Goal: Find contact information

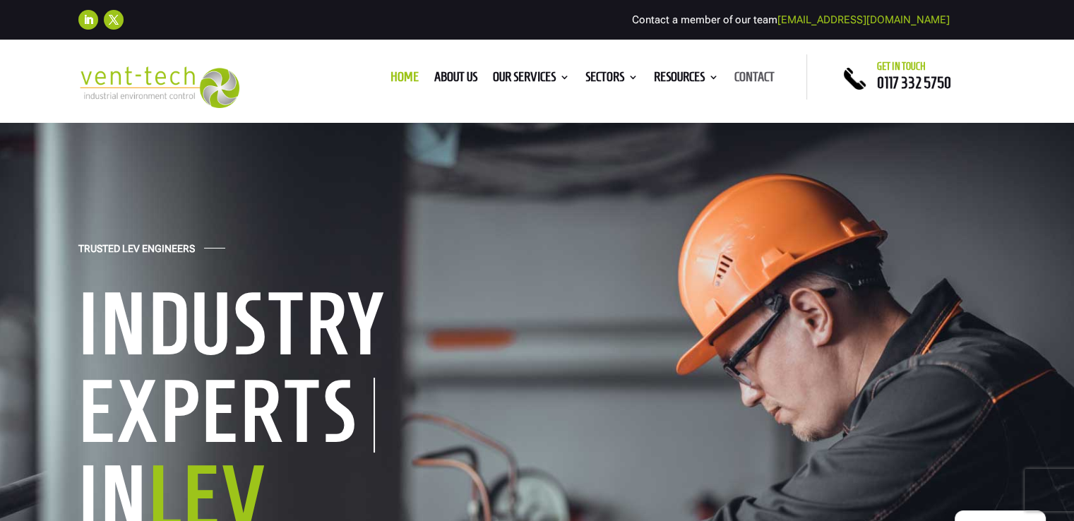
click at [757, 79] on link "Contact" at bounding box center [755, 80] width 40 height 16
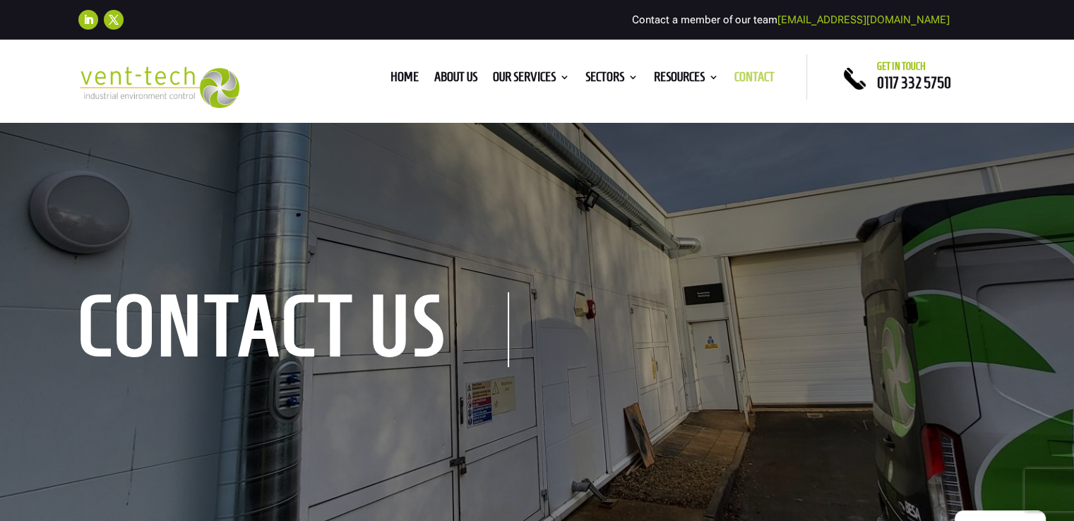
click at [758, 81] on link "Contact" at bounding box center [755, 80] width 40 height 16
